Goal: Entertainment & Leisure: Consume media (video, audio)

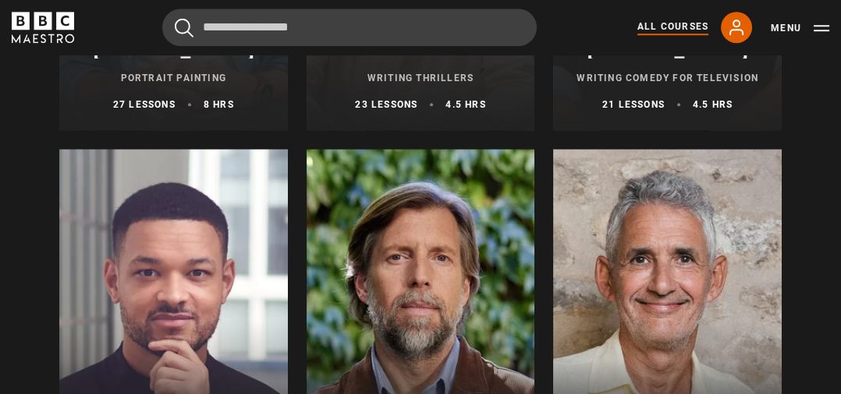
scroll to position [1681, 0]
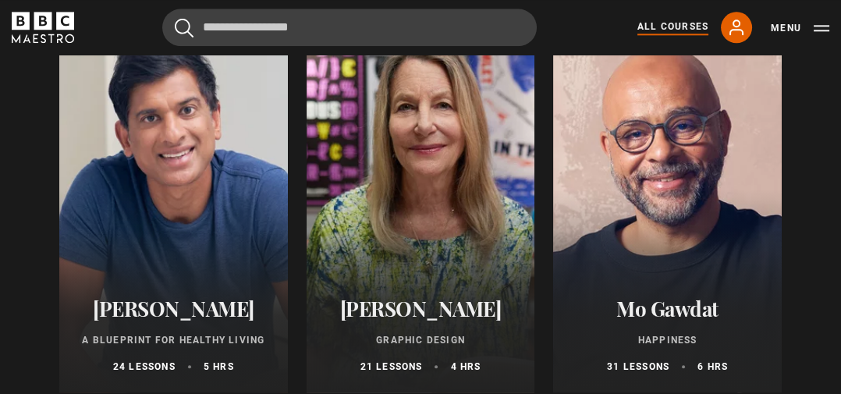
scroll to position [2593, 0]
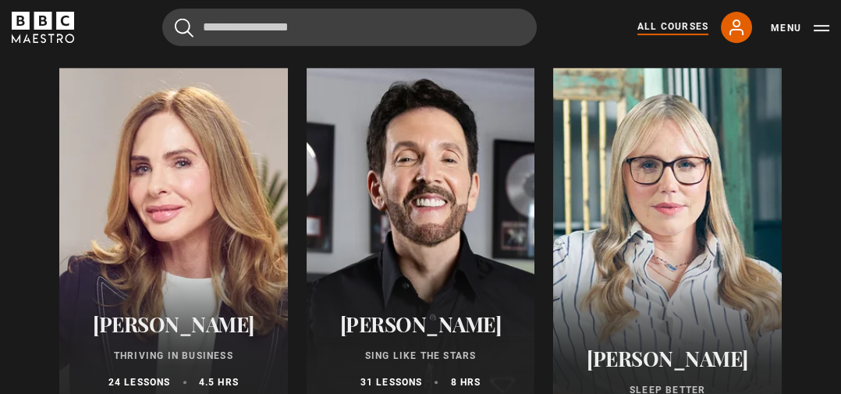
click at [428, 281] on div at bounding box center [421, 255] width 229 height 375
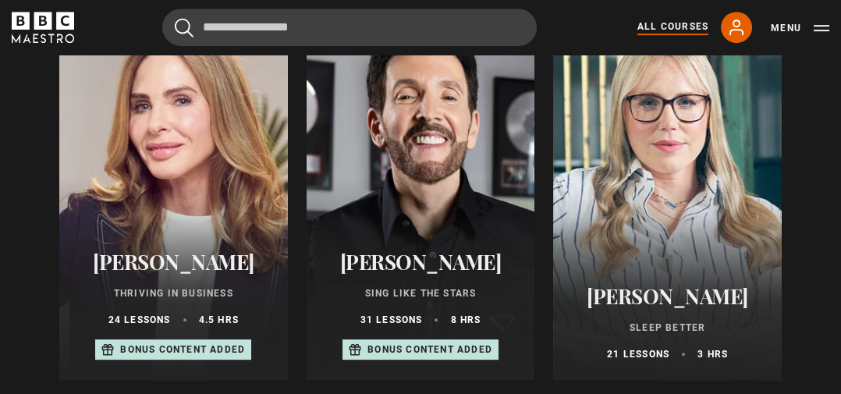
scroll to position [1041, 0]
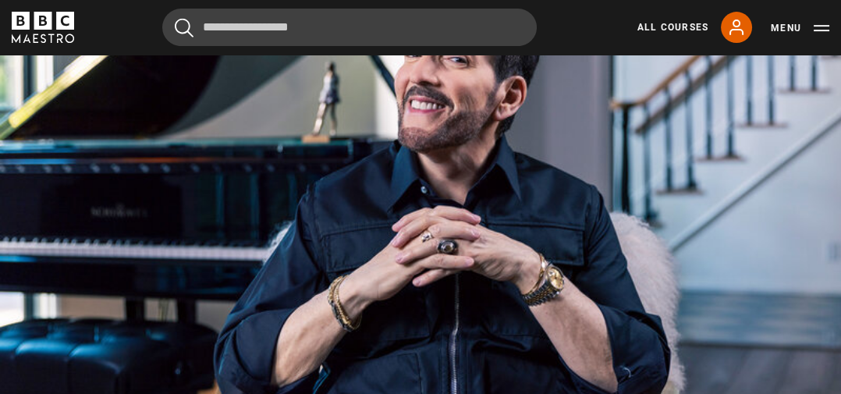
scroll to position [881, 0]
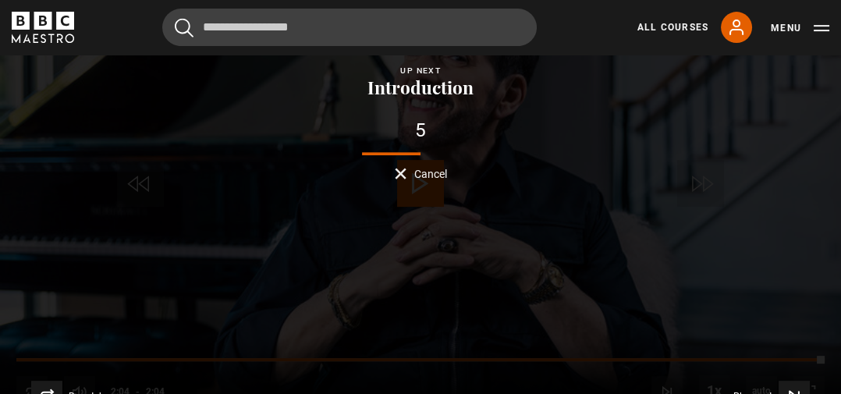
click at [411, 168] on button "Cancel" at bounding box center [421, 174] width 52 height 12
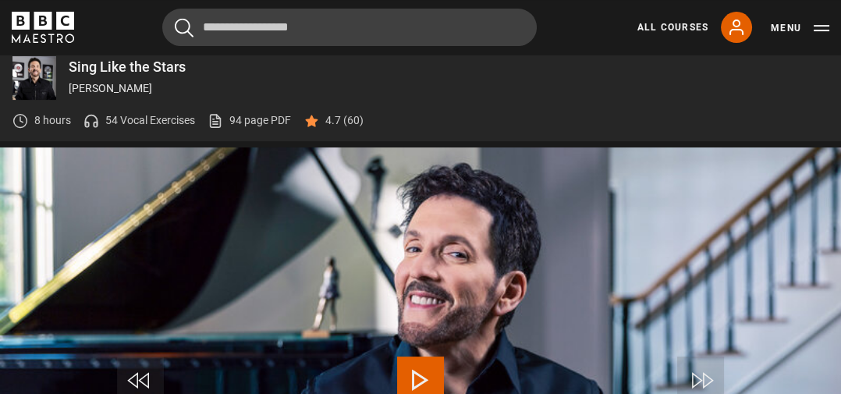
scroll to position [813, 0]
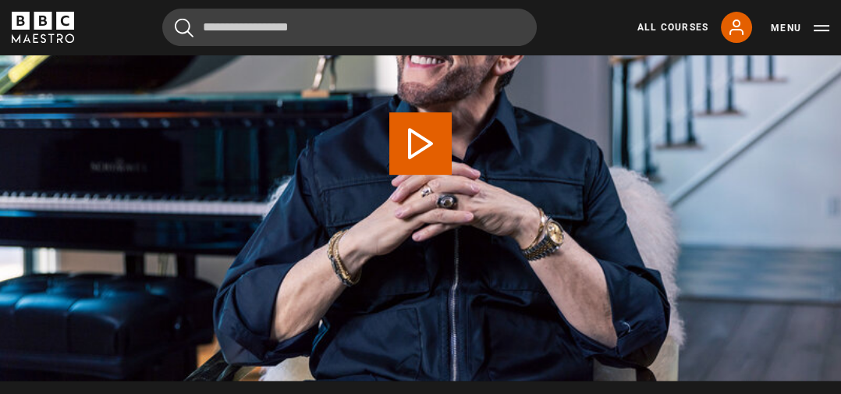
scroll to position [956, 0]
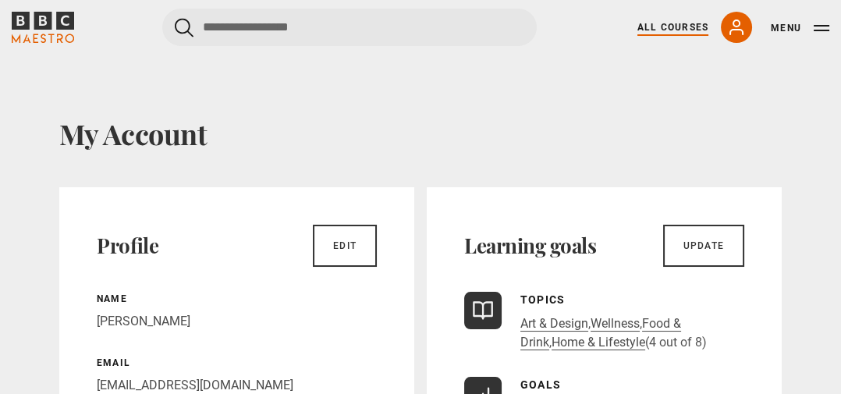
click at [689, 31] on link "All Courses" at bounding box center [673, 27] width 71 height 14
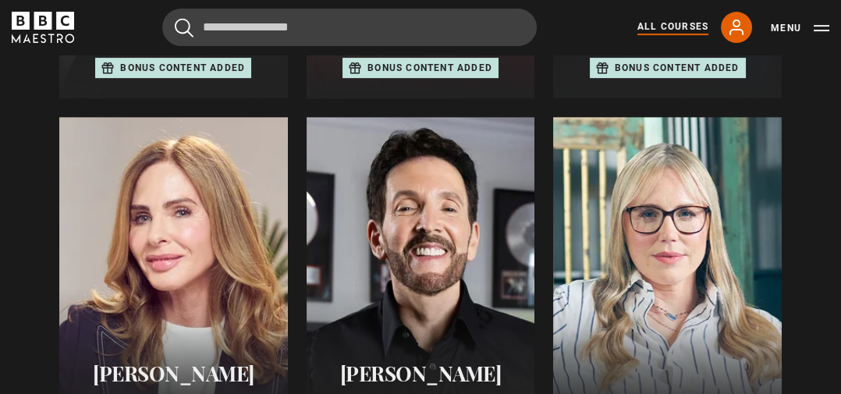
scroll to position [922, 0]
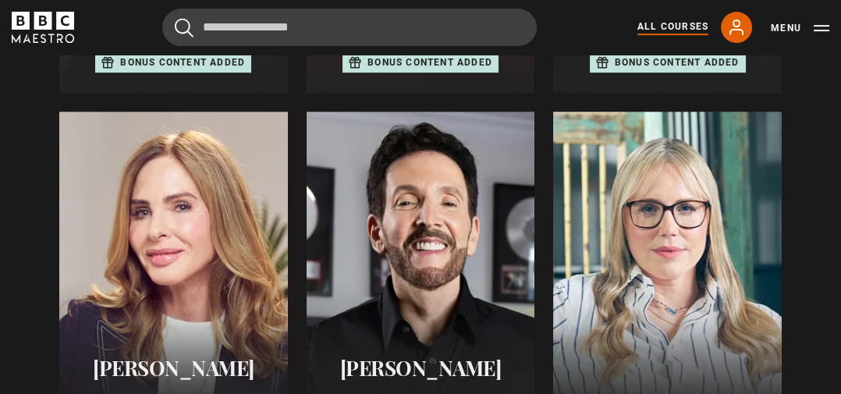
click at [432, 357] on h2 "[PERSON_NAME]" at bounding box center [420, 368] width 191 height 24
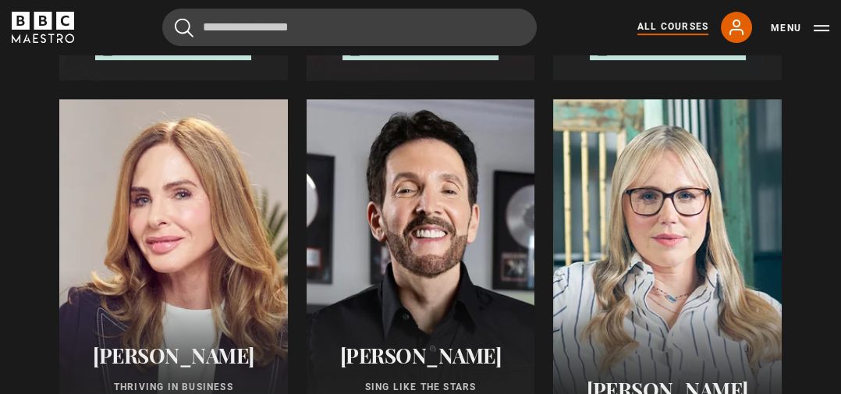
scroll to position [997, 0]
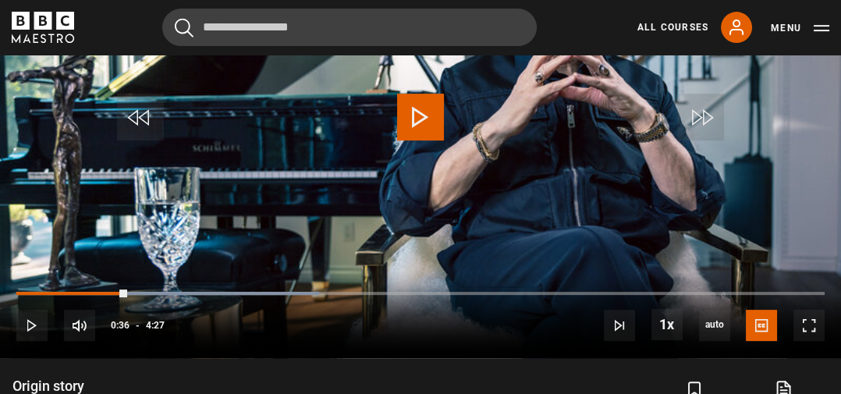
scroll to position [954, 0]
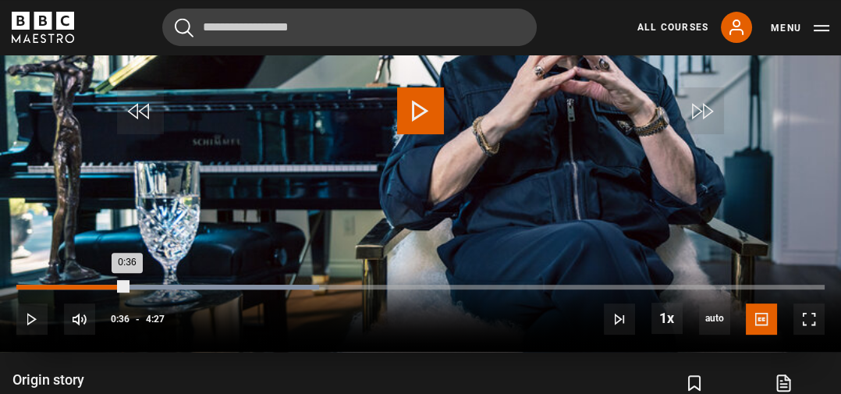
click at [23, 285] on div "Loaded : 37.45% 0:36" at bounding box center [420, 287] width 808 height 5
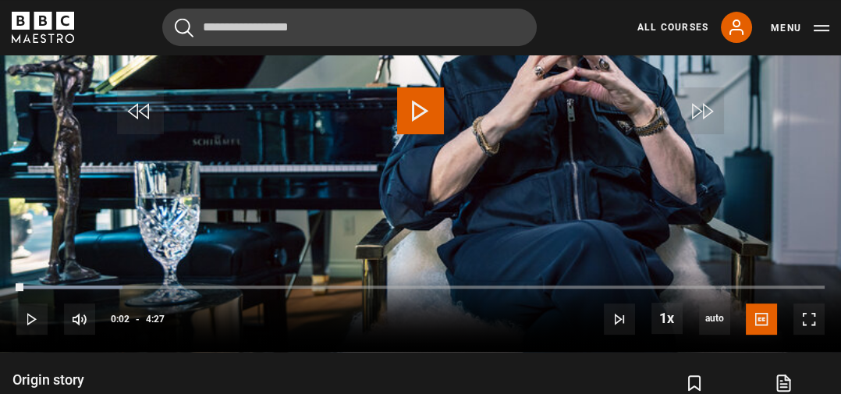
click at [119, 393] on div "Origin story Eric Vetro Lesson 2/31 4 mins" at bounding box center [112, 393] width 200 height 45
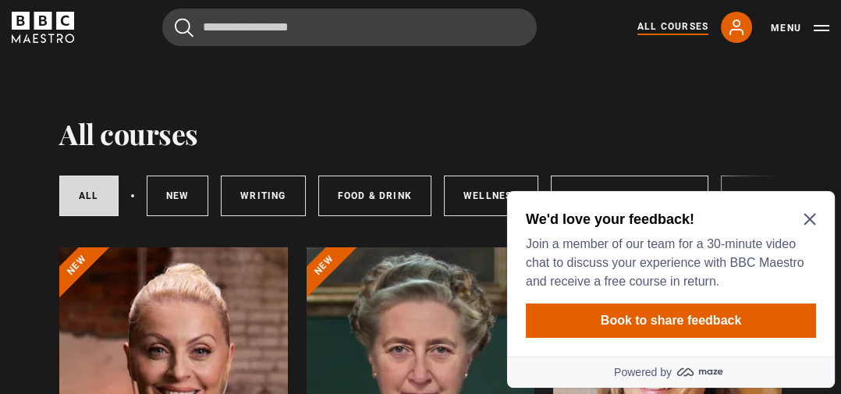
click at [810, 225] on icon "Close Maze Prompt" at bounding box center [810, 219] width 12 height 12
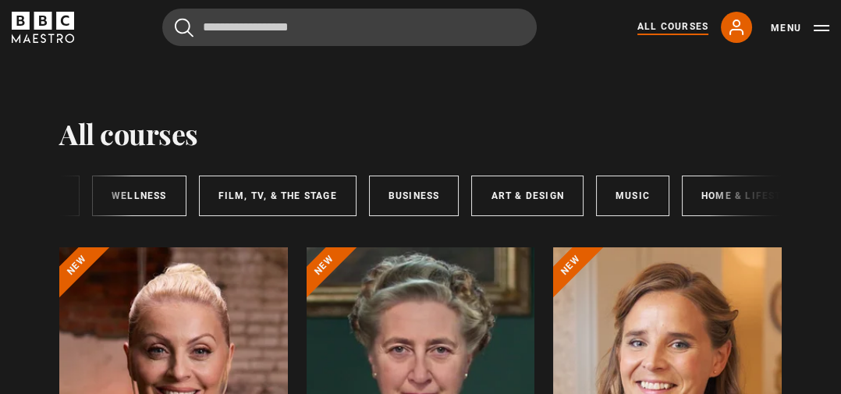
scroll to position [0, 394]
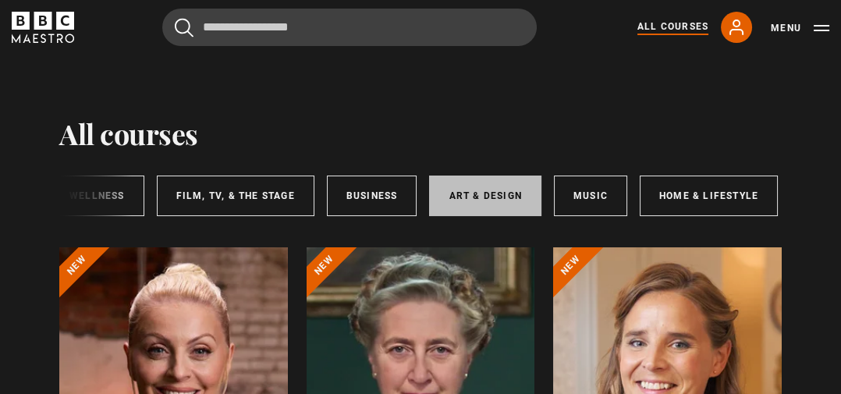
click at [493, 201] on link "Art & Design" at bounding box center [485, 196] width 112 height 41
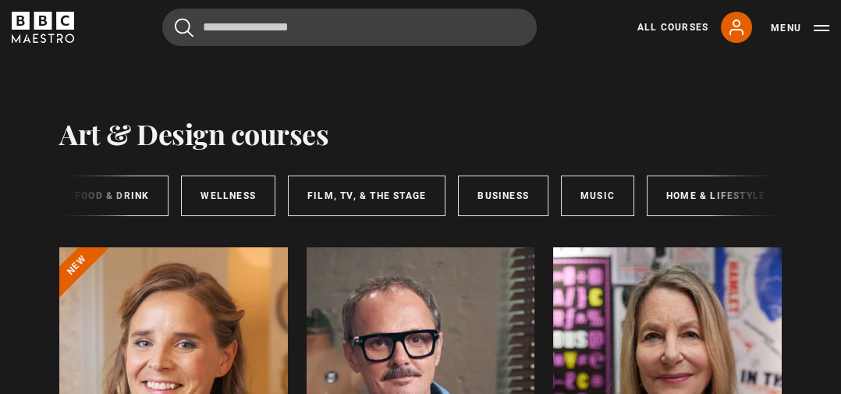
scroll to position [0, 394]
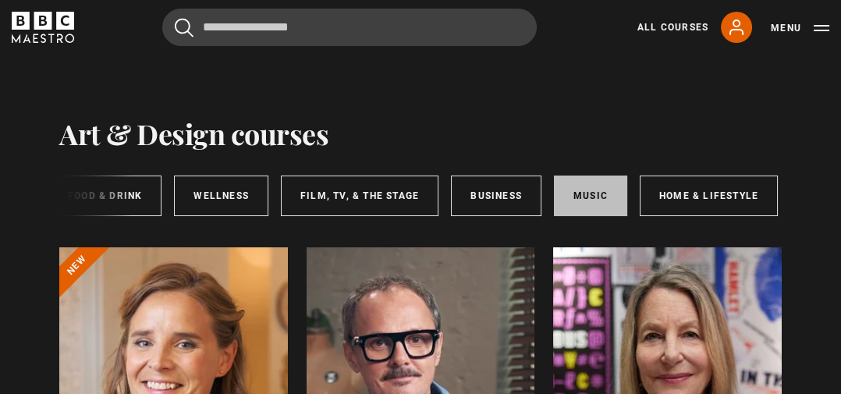
click at [592, 192] on link "Music" at bounding box center [590, 196] width 73 height 41
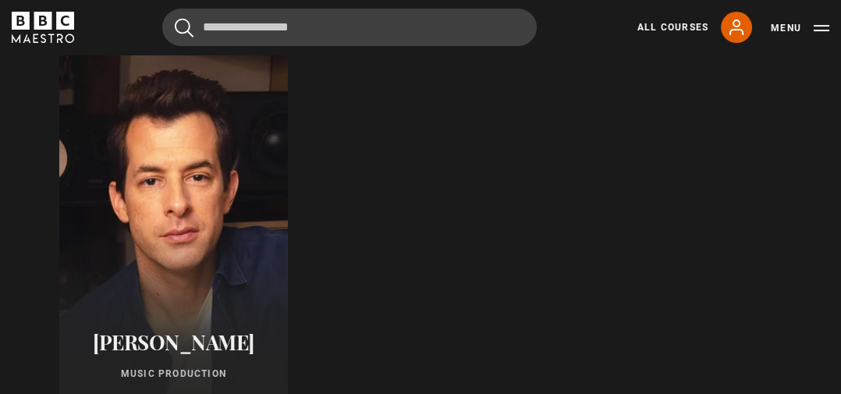
scroll to position [597, 0]
